Goal: Register for event/course

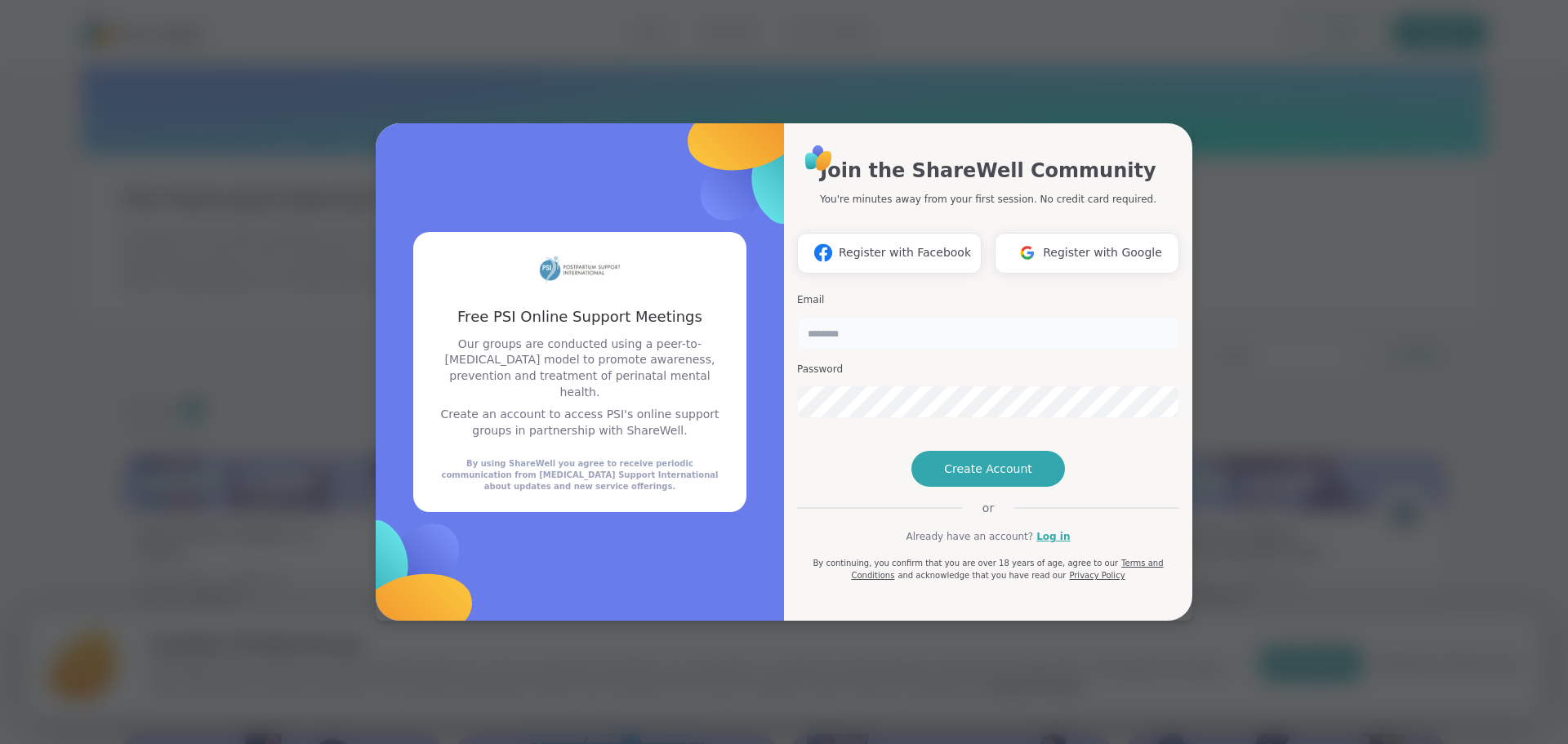
type input "******"
click at [921, 317] on input "******" at bounding box center [989, 333] width 382 height 33
click at [1072, 233] on button "Register with Google" at bounding box center [1086, 252] width 185 height 41
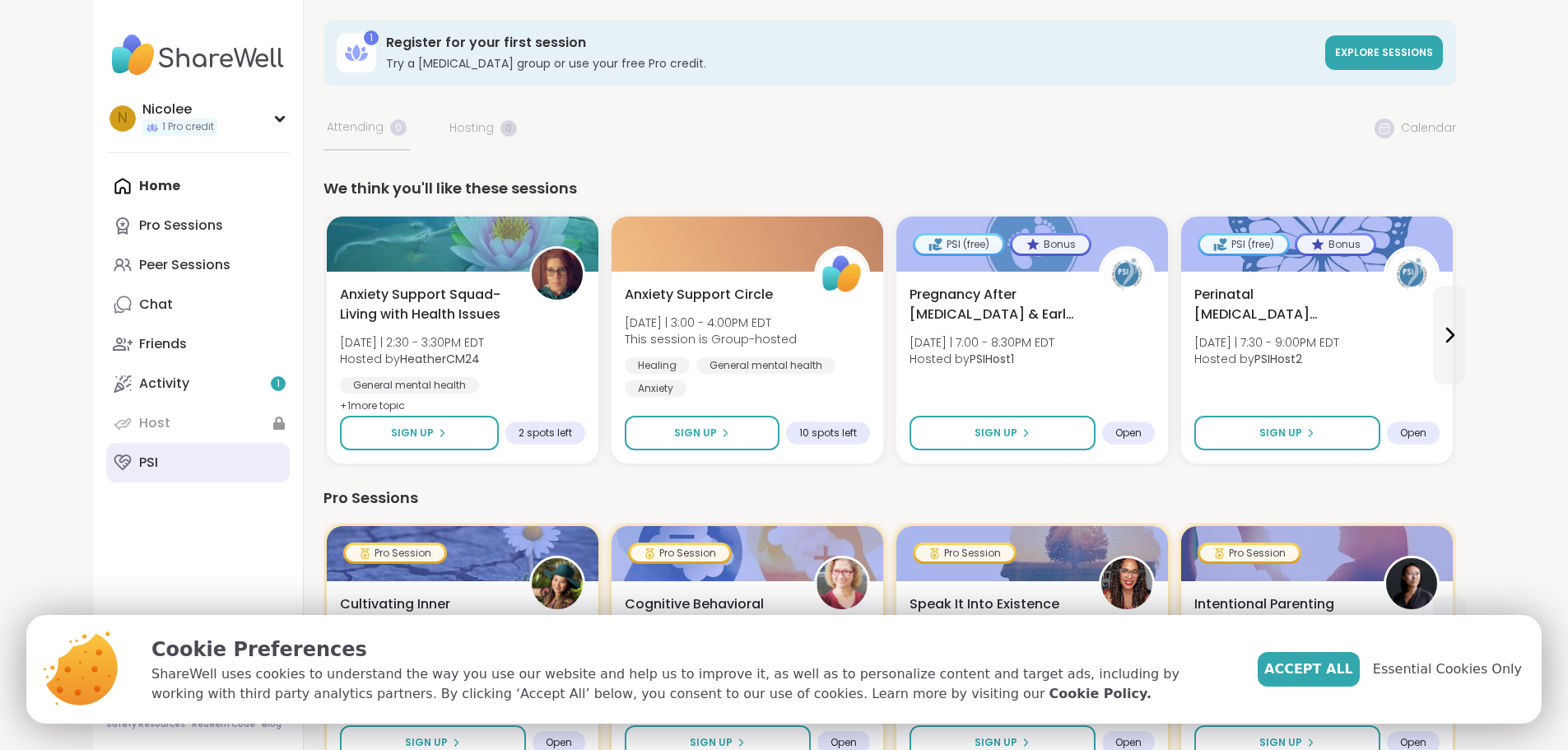
click at [106, 460] on link "PSI" at bounding box center [198, 463] width 183 height 40
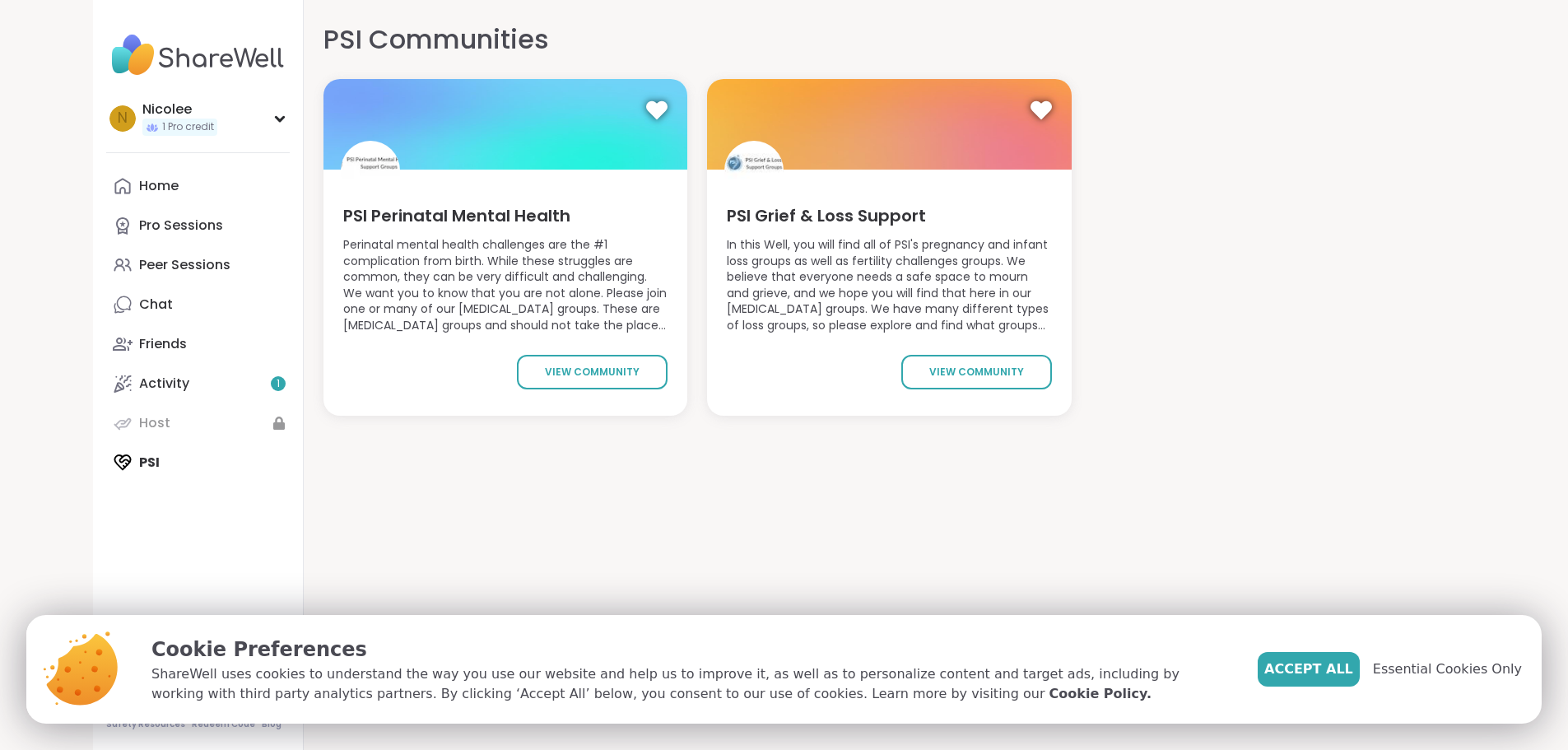
click at [401, 214] on span "PSI Perinatal Mental Health" at bounding box center [457, 216] width 227 height 23
click at [139, 184] on div "Home" at bounding box center [158, 186] width 40 height 18
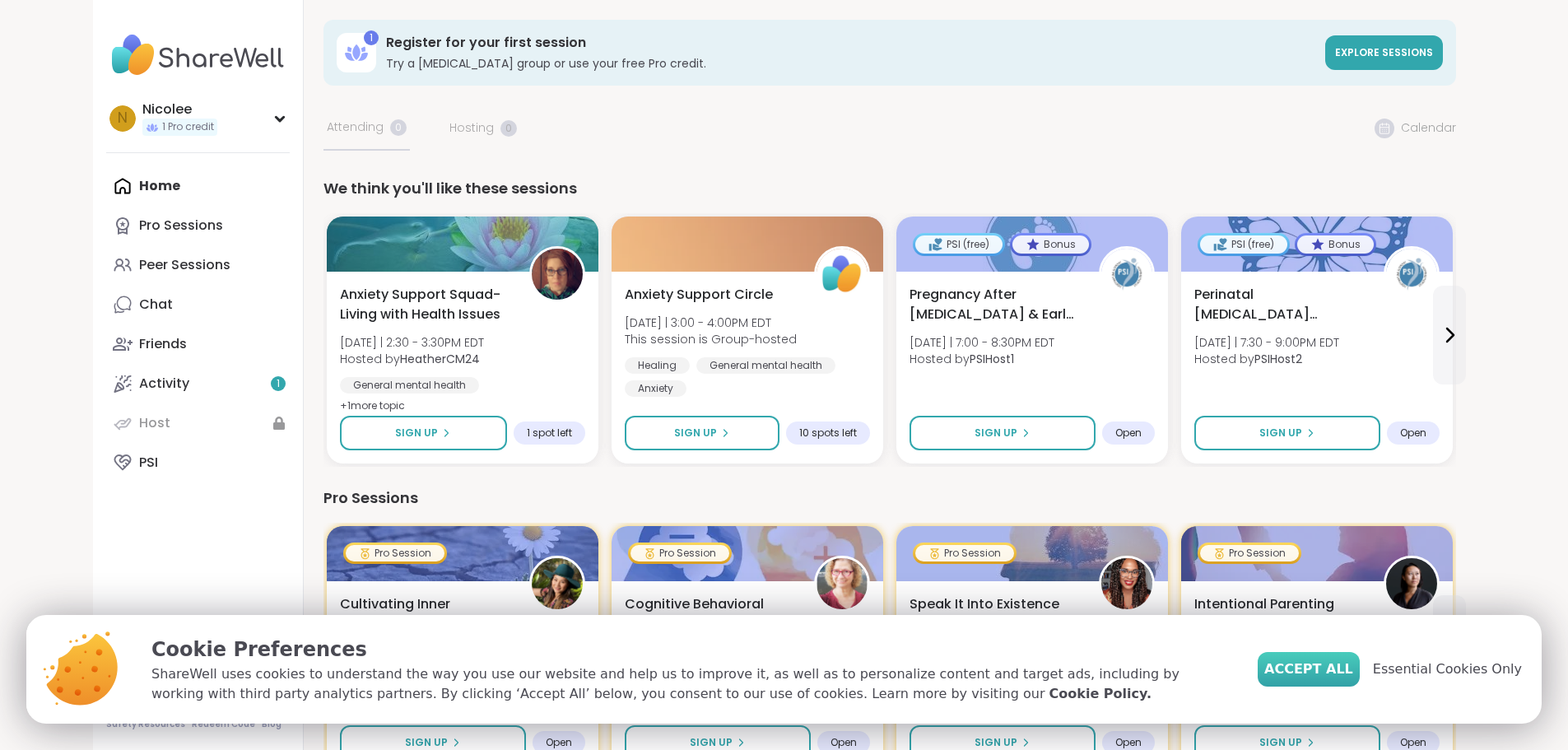
click at [1342, 658] on button "Accept All" at bounding box center [1309, 669] width 102 height 35
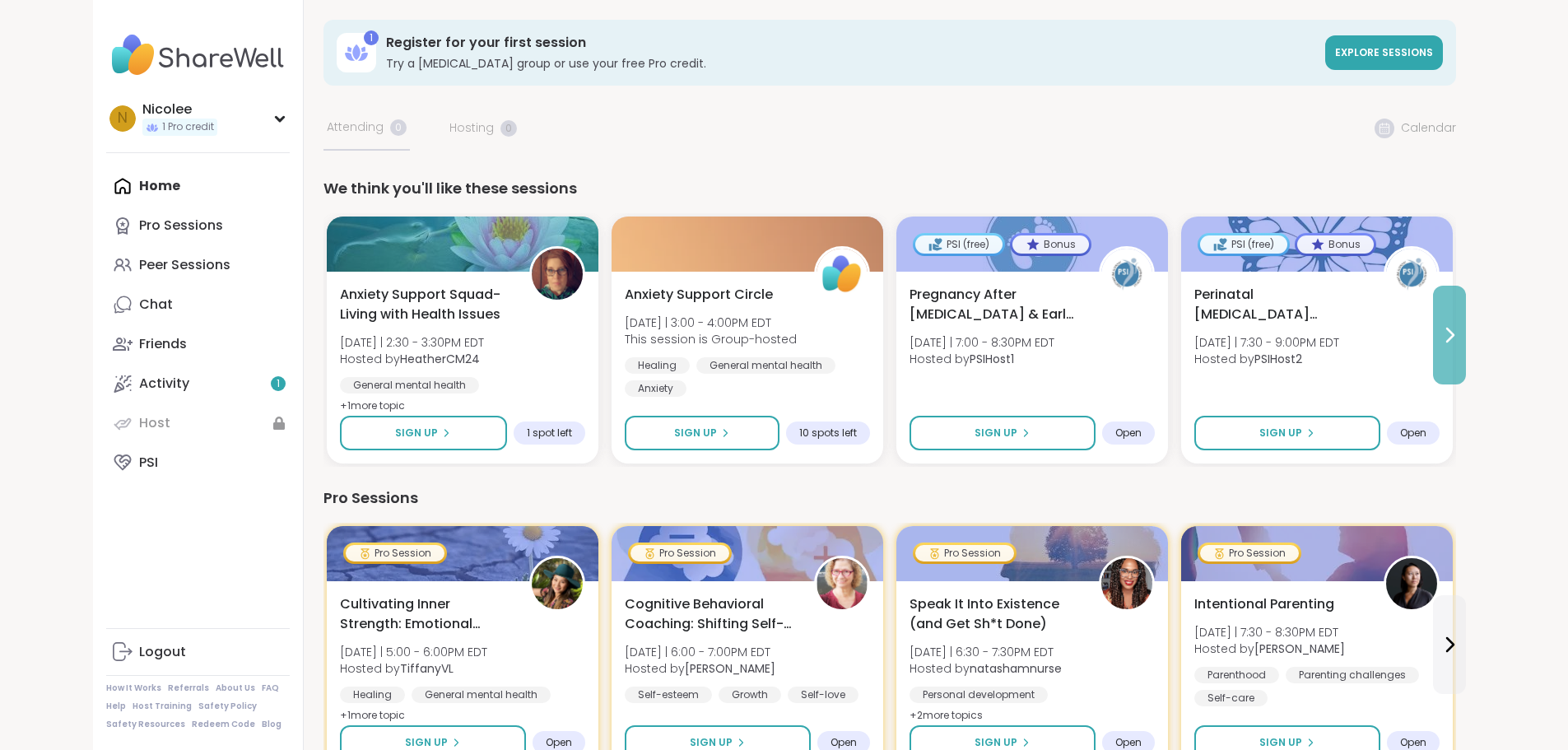
click at [1459, 337] on icon at bounding box center [1449, 335] width 19 height 19
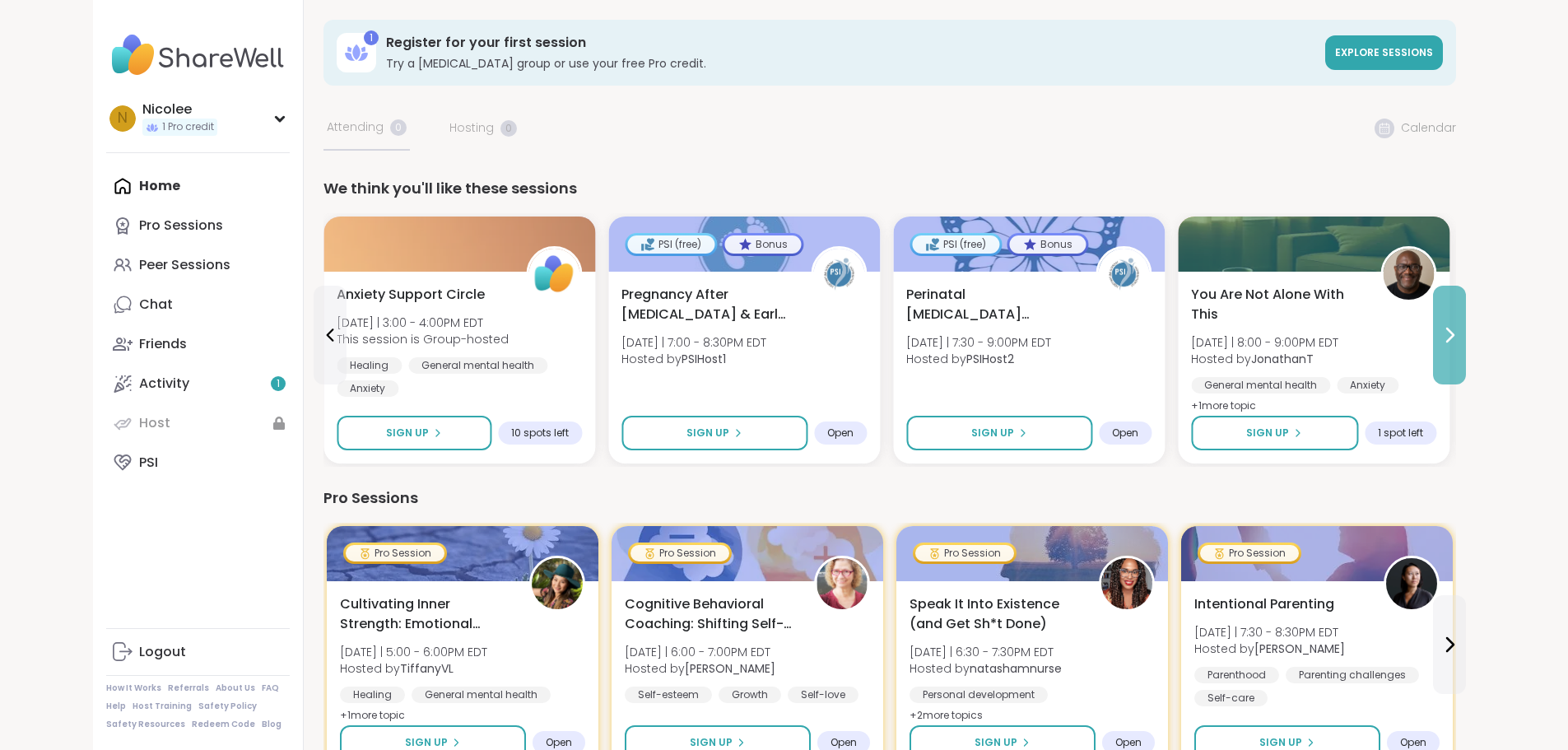
click at [1459, 337] on icon at bounding box center [1449, 335] width 19 height 19
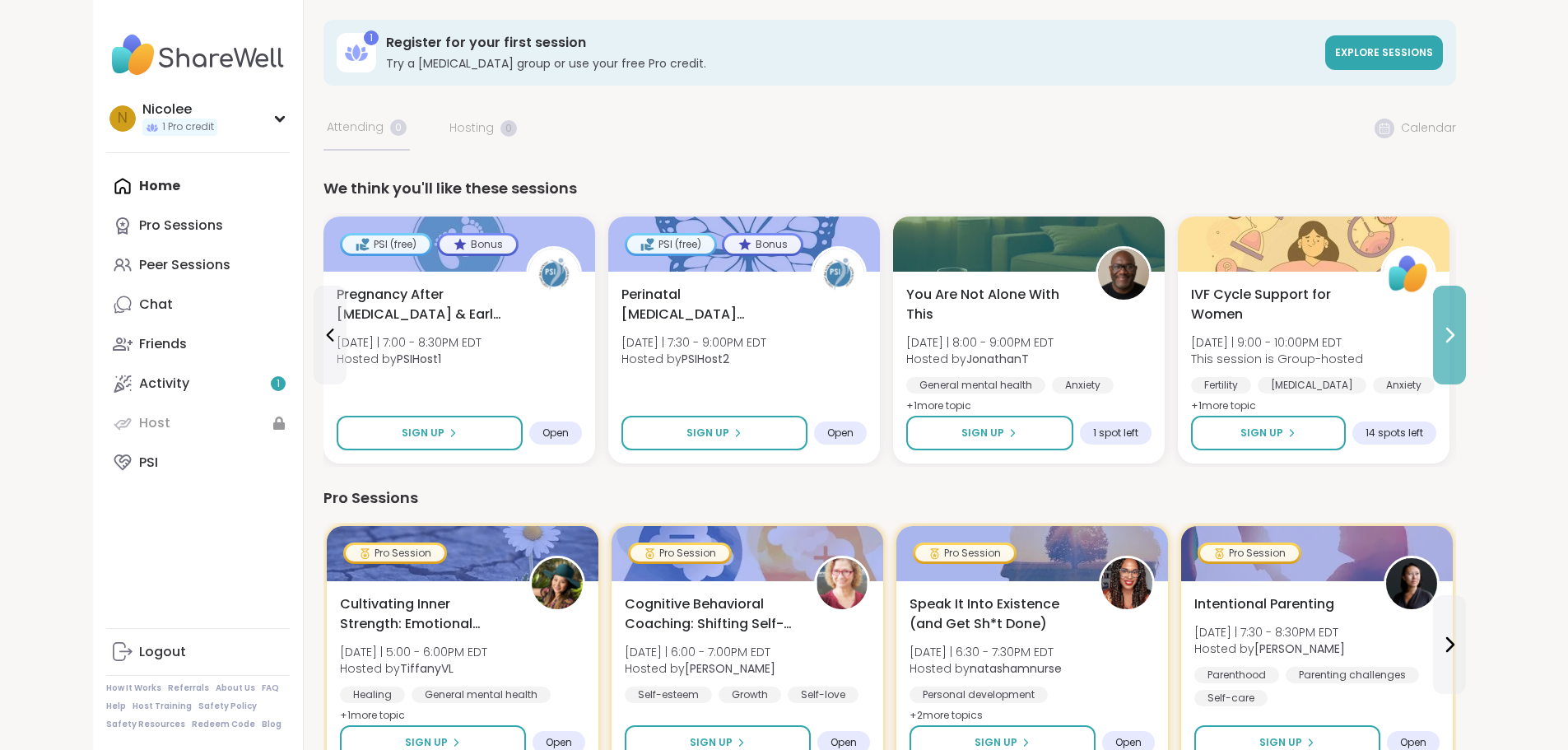
click at [1459, 337] on icon at bounding box center [1449, 335] width 19 height 19
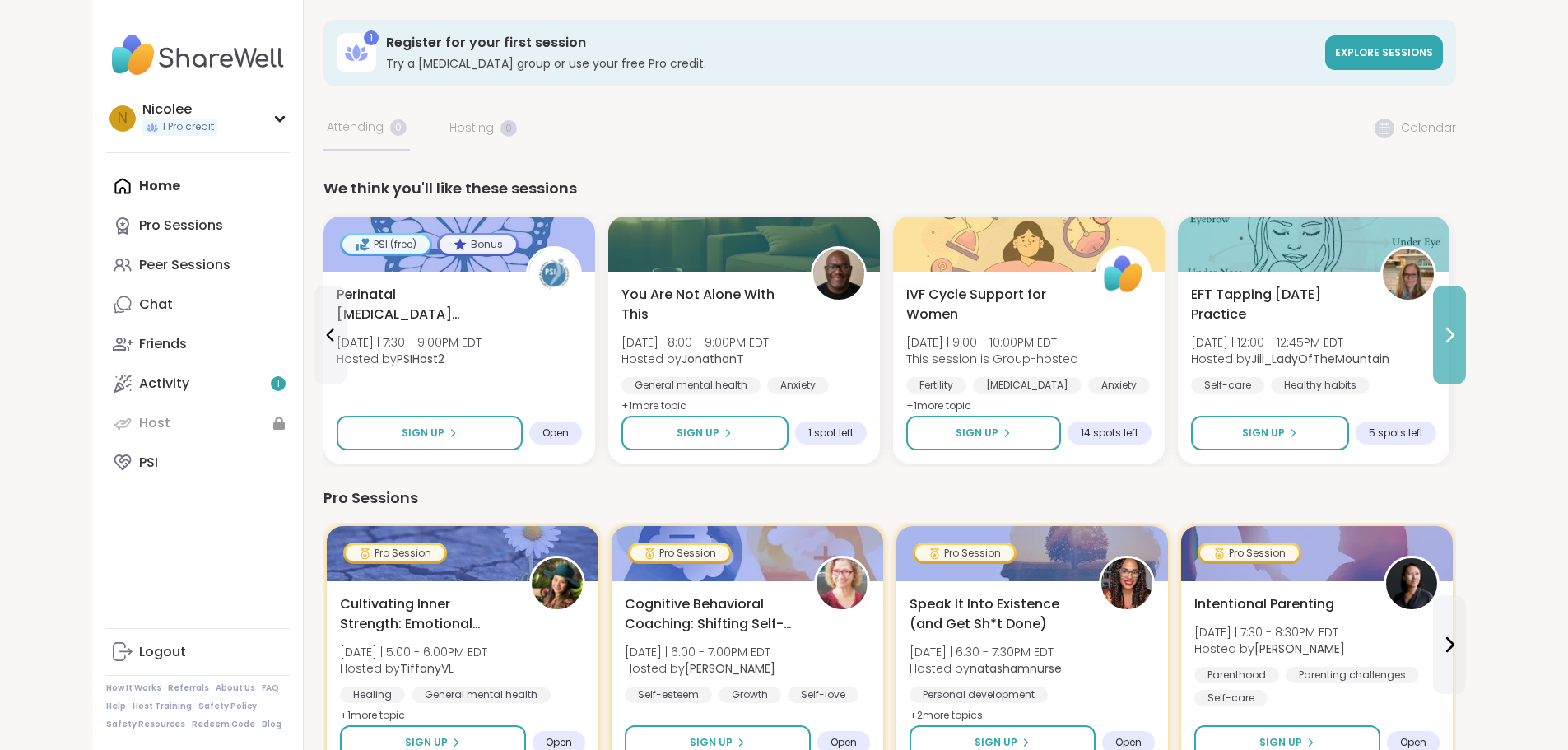
click at [1459, 337] on icon at bounding box center [1449, 335] width 19 height 19
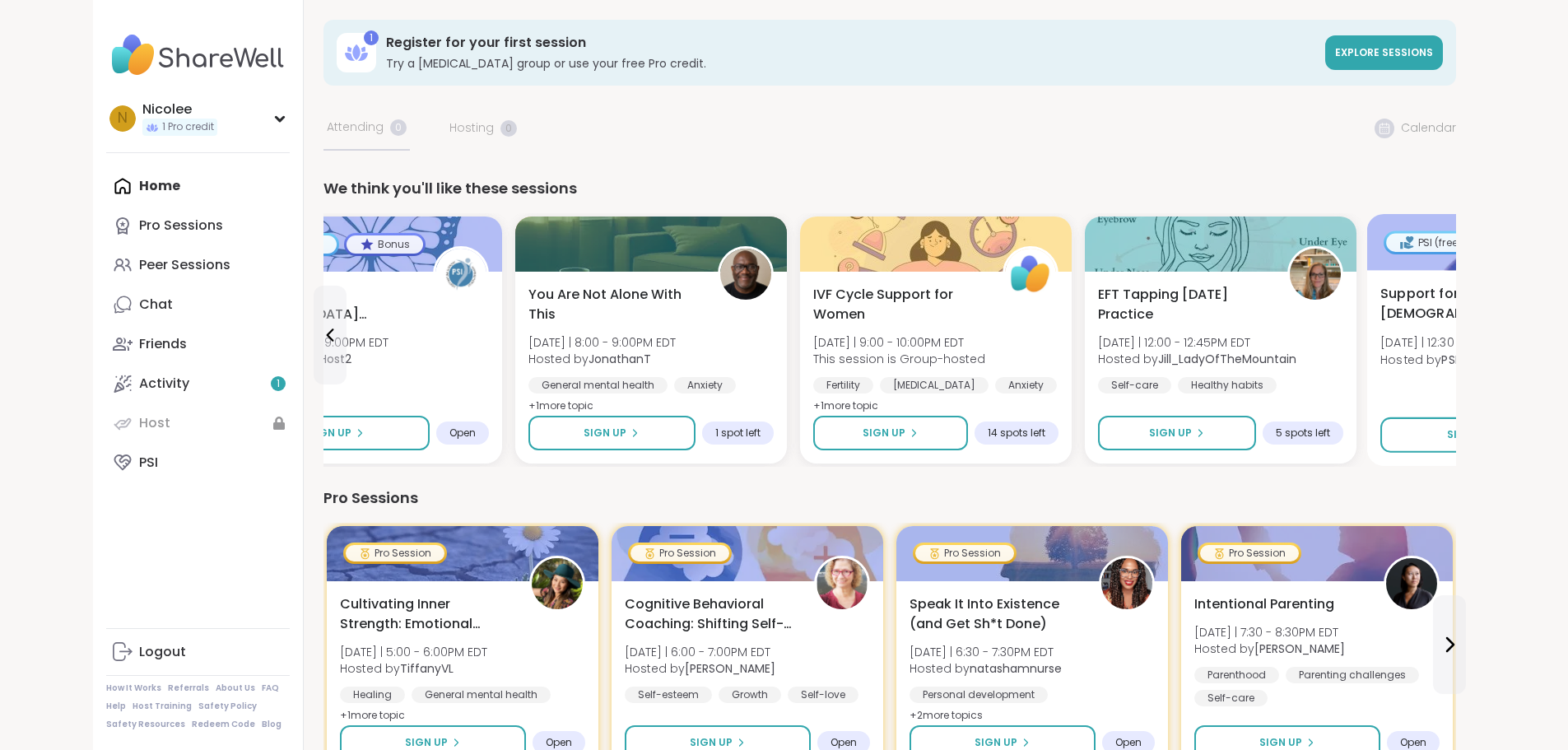
click at [1386, 237] on div "PSI (free)" at bounding box center [1430, 242] width 89 height 18
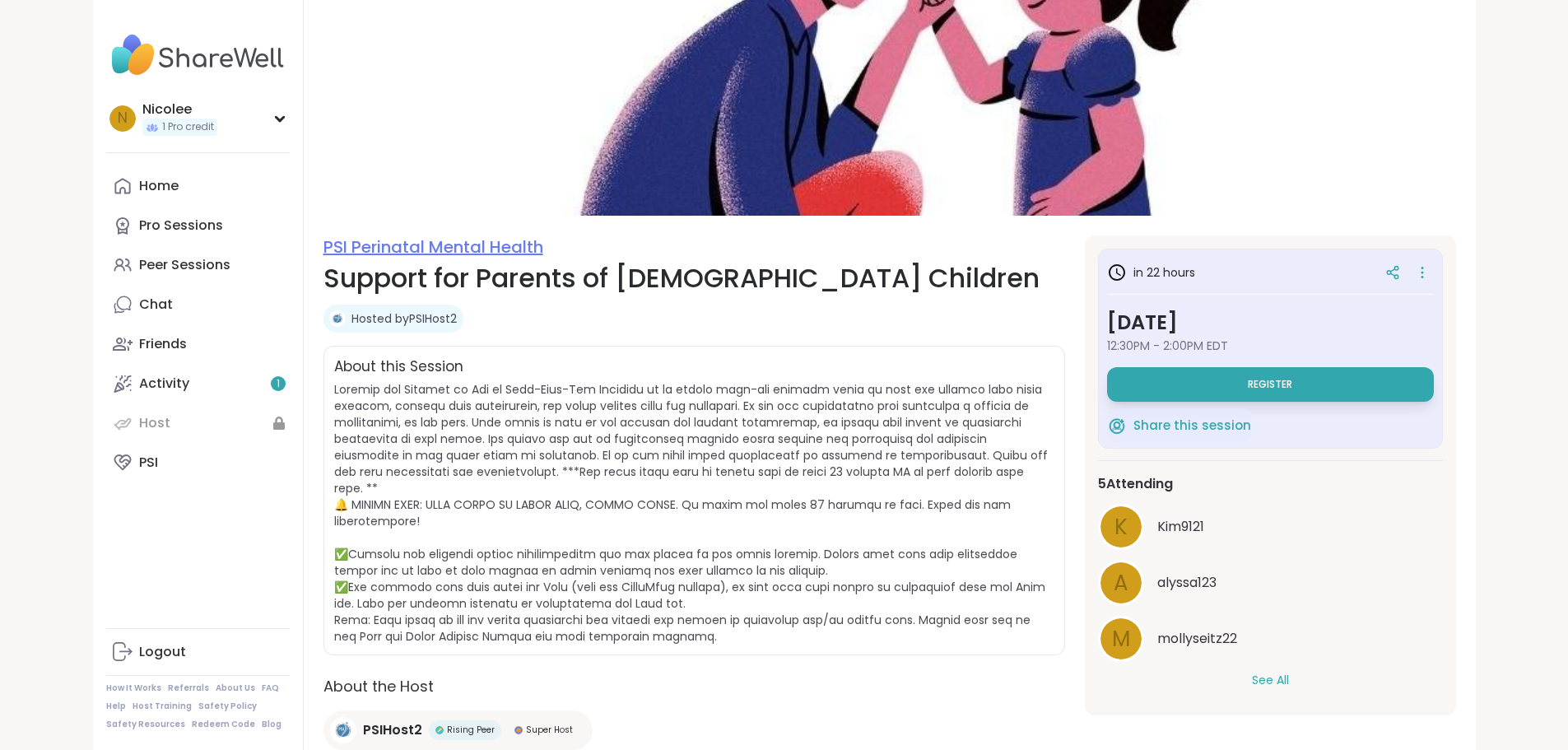
click at [352, 251] on link "PSI Perinatal Mental Health" at bounding box center [434, 247] width 220 height 23
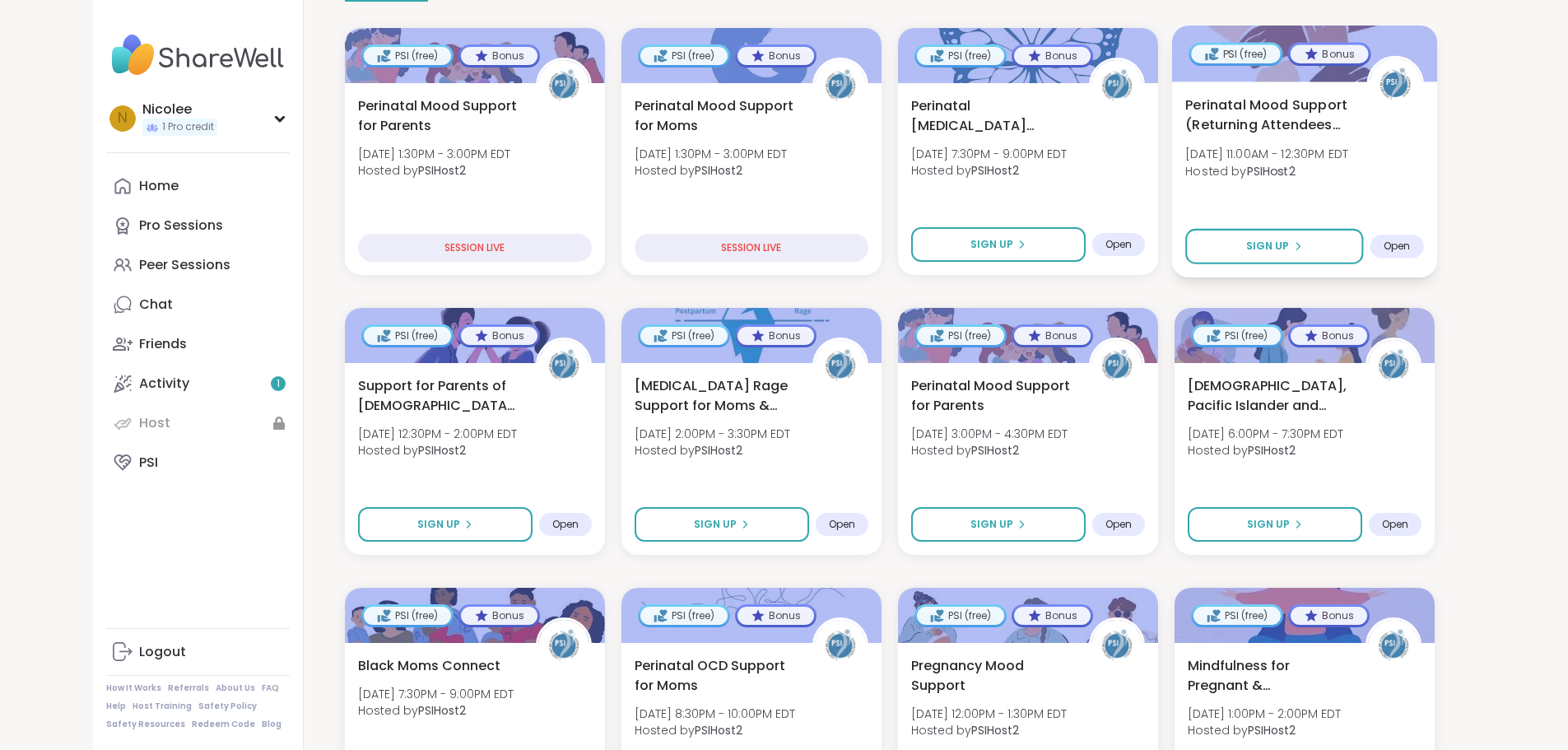
scroll to position [412, 0]
